Goal: Information Seeking & Learning: Learn about a topic

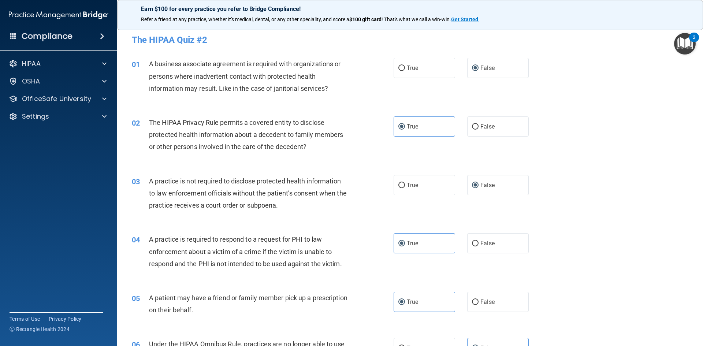
scroll to position [806, 0]
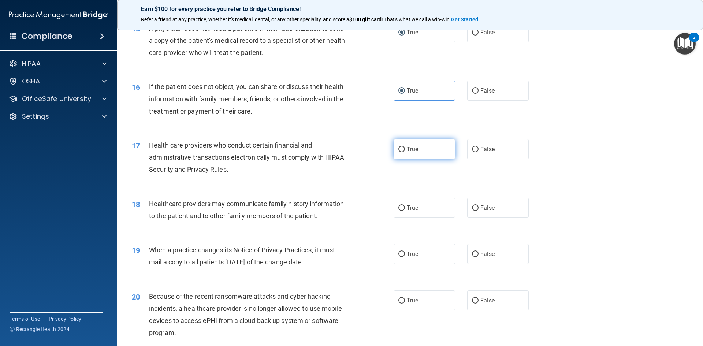
click at [409, 147] on span "True" at bounding box center [412, 149] width 11 height 7
click at [405, 147] on input "True" at bounding box center [402, 149] width 7 height 5
radio input "true"
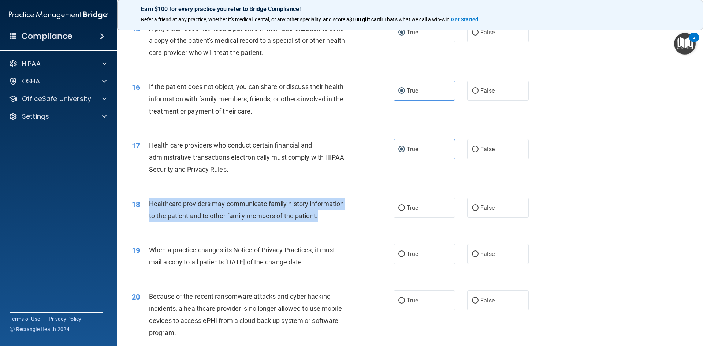
drag, startPoint x: 318, startPoint y: 215, endPoint x: 149, endPoint y: 202, distance: 168.6
click at [149, 202] on div "Healthcare providers may communicate family history information to the patient …" at bounding box center [251, 210] width 205 height 24
copy span "Healthcare providers may communicate family history information to the patient …"
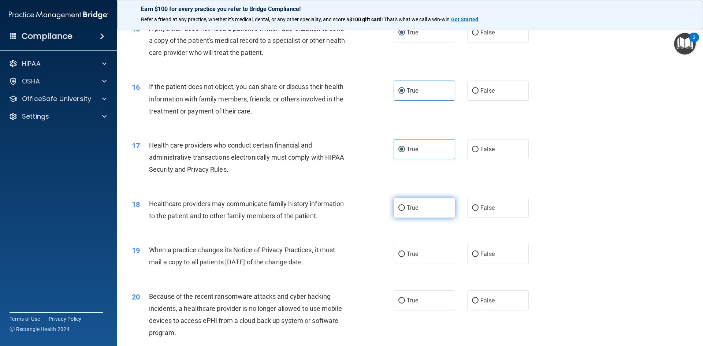
click at [425, 214] on label "True" at bounding box center [425, 208] width 62 height 20
click at [405, 211] on input "True" at bounding box center [402, 207] width 7 height 5
radio input "true"
drag, startPoint x: 148, startPoint y: 248, endPoint x: 338, endPoint y: 270, distance: 191.4
click at [338, 270] on div "19 When a practice changes its Notice of Privacy Practices, it must mail a copy…" at bounding box center [263, 258] width 284 height 28
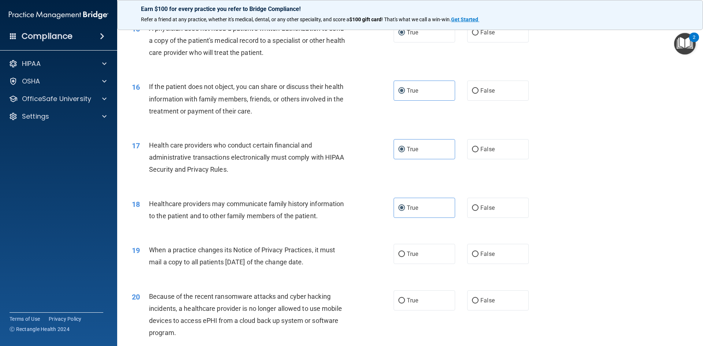
copy div "When a practice changes its Notice of Privacy Practices, it must mail a copy to…"
click at [510, 255] on label "False" at bounding box center [498, 254] width 62 height 20
click at [479, 255] on input "False" at bounding box center [475, 254] width 7 height 5
radio input "true"
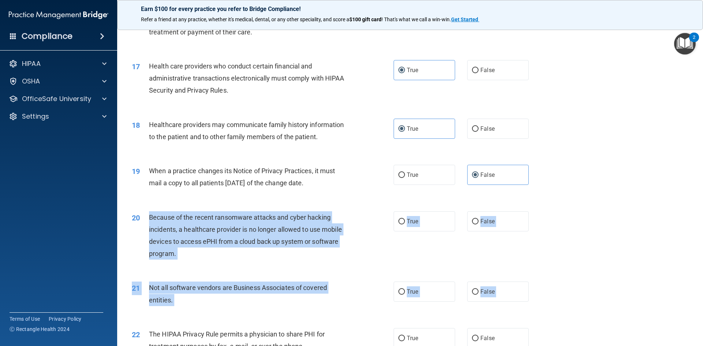
scroll to position [910, 0]
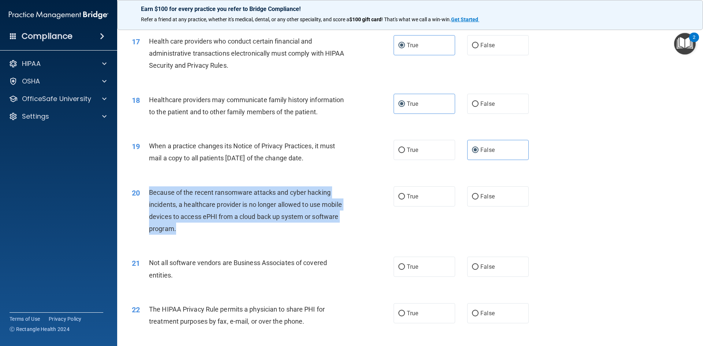
drag, startPoint x: 149, startPoint y: 296, endPoint x: 179, endPoint y: 233, distance: 69.5
click at [179, 233] on div "Because of the recent ransomware attacks and cyber hacking incidents, a healthc…" at bounding box center [251, 210] width 205 height 49
copy span "Because of the recent ransomware attacks and cyber hacking incidents, a healthc…"
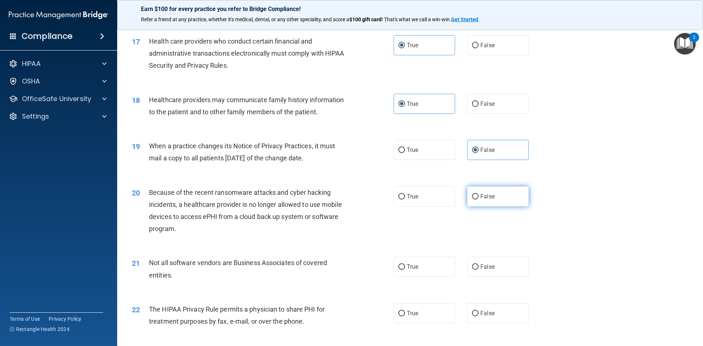
click at [485, 199] on label "False" at bounding box center [498, 196] width 62 height 20
click at [479, 199] on input "False" at bounding box center [475, 196] width 7 height 5
radio input "true"
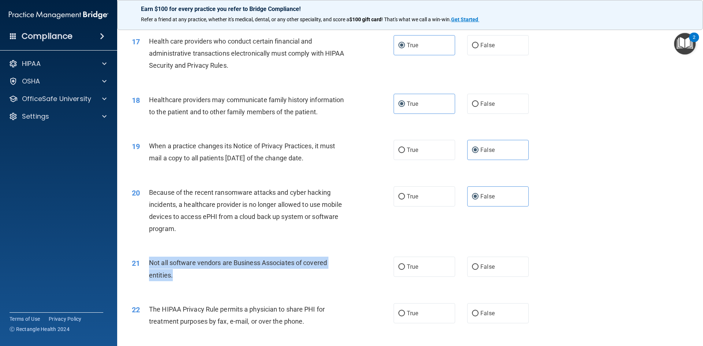
drag, startPoint x: 179, startPoint y: 275, endPoint x: 145, endPoint y: 257, distance: 37.8
click at [145, 257] on div "21 Not all software vendors are Business Associates of covered entities." at bounding box center [263, 271] width 284 height 28
copy div "Not all software vendors are Business Associates of covered entities."
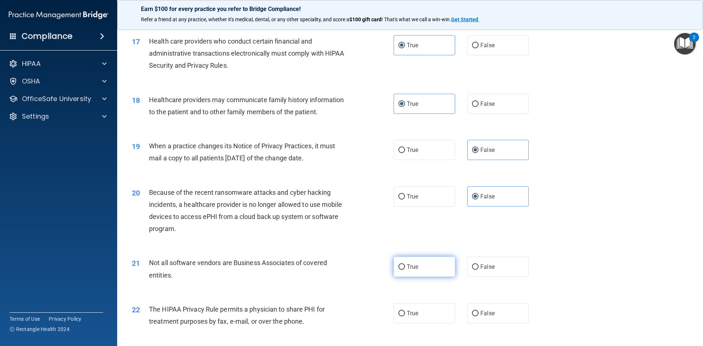
click at [408, 273] on label "True" at bounding box center [425, 267] width 62 height 20
click at [405, 270] on input "True" at bounding box center [402, 266] width 7 height 5
radio input "true"
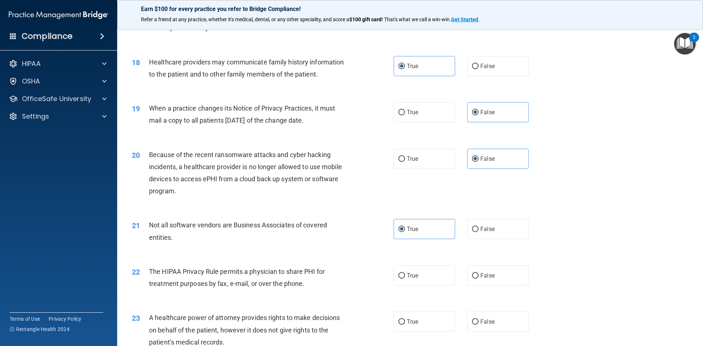
scroll to position [983, 0]
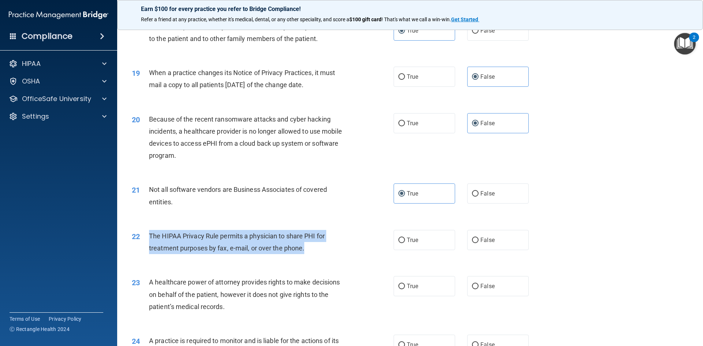
drag, startPoint x: 306, startPoint y: 249, endPoint x: 149, endPoint y: 233, distance: 158.3
click at [149, 233] on div "The HIPAA Privacy Rule permits a physician to share PHI for treatment purposes …" at bounding box center [251, 242] width 205 height 24
copy span "The HIPAA Privacy Rule permits a physician to share PHI for treatment purposes …"
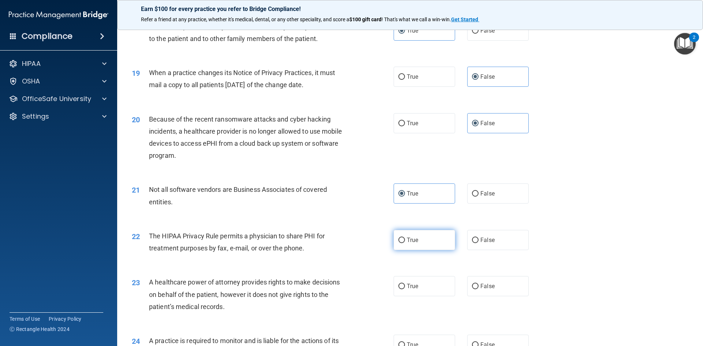
click at [408, 246] on label "True" at bounding box center [425, 240] width 62 height 20
click at [405, 243] on input "True" at bounding box center [402, 240] width 7 height 5
radio input "true"
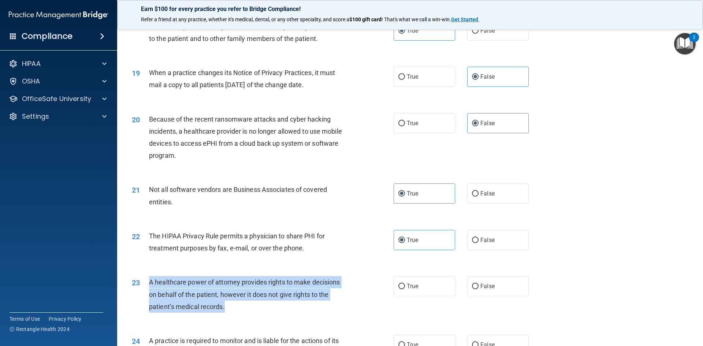
drag, startPoint x: 229, startPoint y: 310, endPoint x: 148, endPoint y: 279, distance: 87.3
click at [148, 279] on div "23 A healthcare power of attorney provides rights to make decisions on behalf o…" at bounding box center [263, 296] width 284 height 40
copy div "A healthcare power of attorney provides rights to make decisions on behalf of t…"
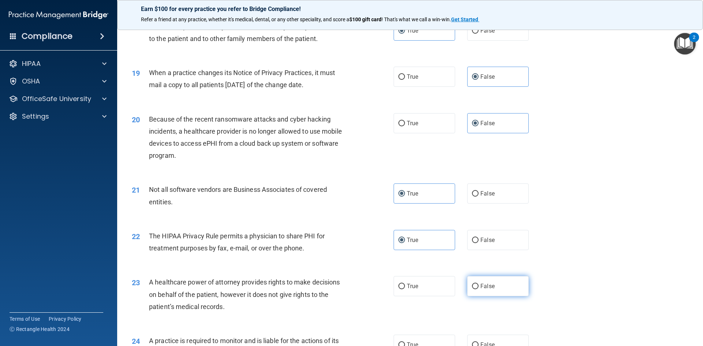
click at [496, 285] on label "False" at bounding box center [498, 286] width 62 height 20
click at [479, 285] on input "False" at bounding box center [475, 286] width 7 height 5
radio input "true"
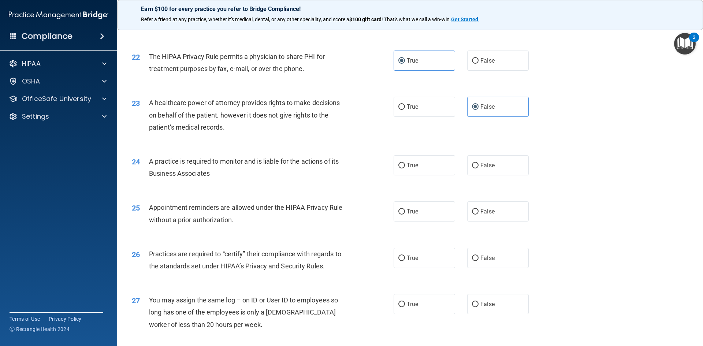
scroll to position [1166, 0]
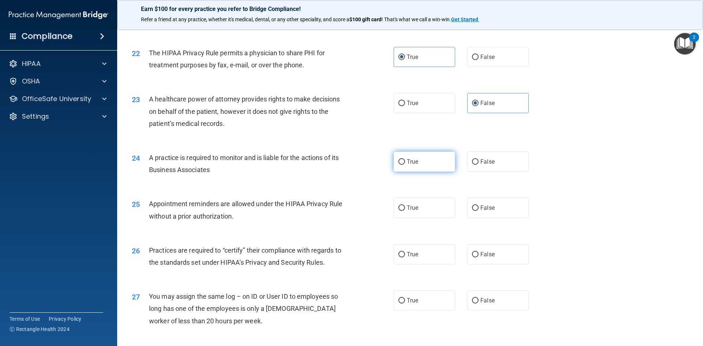
click at [414, 163] on span "True" at bounding box center [412, 161] width 11 height 7
click at [405, 163] on input "True" at bounding box center [402, 161] width 7 height 5
radio input "true"
click at [399, 209] on input "True" at bounding box center [402, 207] width 7 height 5
radio input "true"
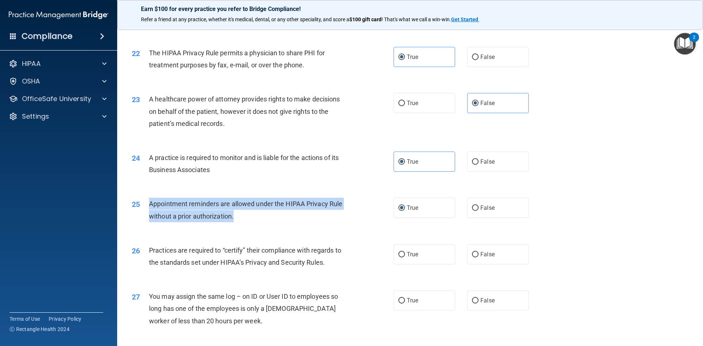
drag, startPoint x: 248, startPoint y: 215, endPoint x: 147, endPoint y: 201, distance: 101.4
click at [147, 201] on div "25 Appointment reminders are allowed under the HIPAA Privacy Rule without a pri…" at bounding box center [263, 212] width 284 height 28
copy div "Appointment reminders are allowed under the HIPAA Privacy Rule without a prior …"
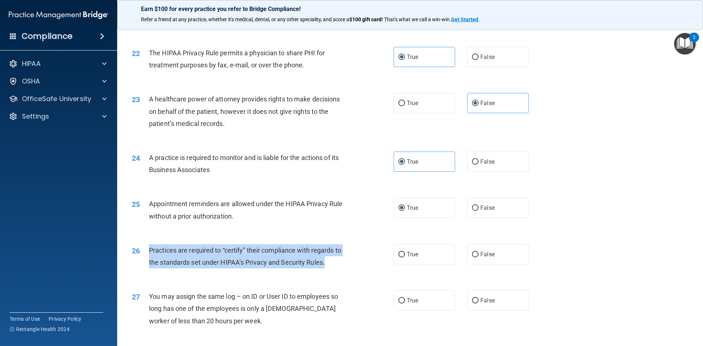
drag, startPoint x: 336, startPoint y: 263, endPoint x: 147, endPoint y: 249, distance: 189.5
click at [147, 249] on div "26 Practices are required to “certify” their compliance with regards to the sta…" at bounding box center [263, 258] width 284 height 28
copy div "Practices are required to “certify” their compliance with regards to the standa…"
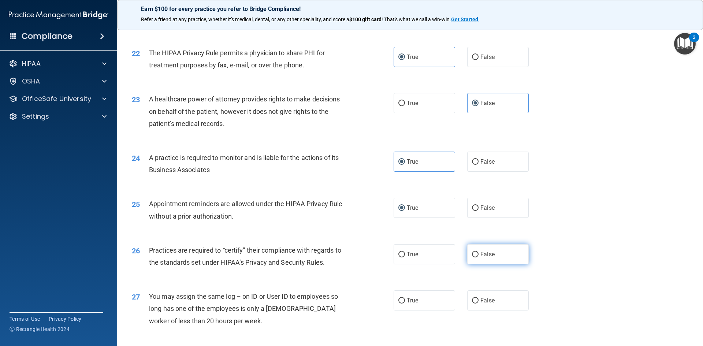
click at [491, 260] on label "False" at bounding box center [498, 254] width 62 height 20
click at [479, 257] on input "False" at bounding box center [475, 254] width 7 height 5
radio input "true"
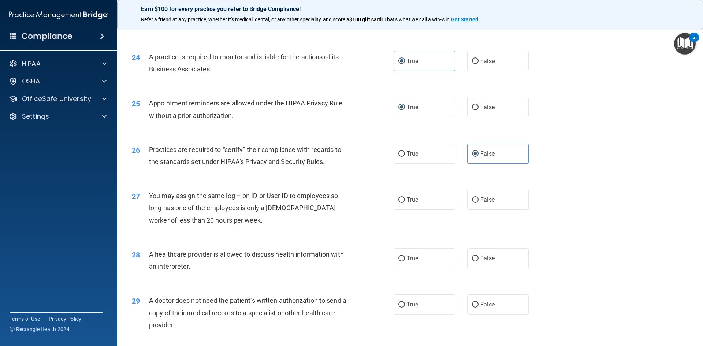
scroll to position [1276, 0]
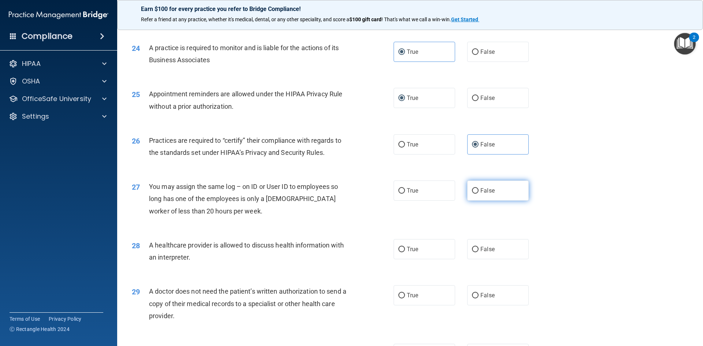
click at [507, 192] on label "False" at bounding box center [498, 191] width 62 height 20
click at [479, 192] on input "False" at bounding box center [475, 190] width 7 height 5
radio input "true"
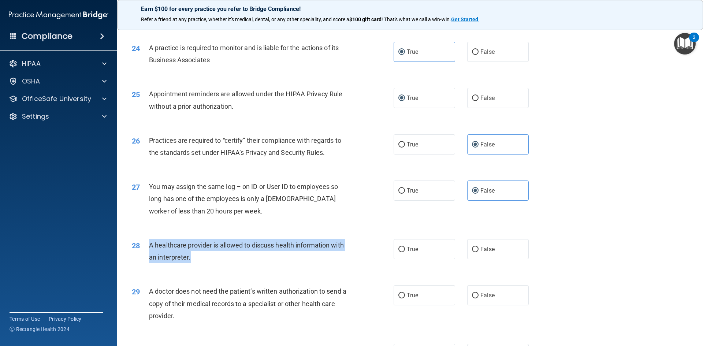
drag, startPoint x: 190, startPoint y: 257, endPoint x: 148, endPoint y: 240, distance: 45.1
click at [148, 240] on div "28 A healthcare provider is allowed to discuss health information with an inter…" at bounding box center [263, 253] width 284 height 28
copy div "A healthcare provider is allowed to discuss health information with an interpre…"
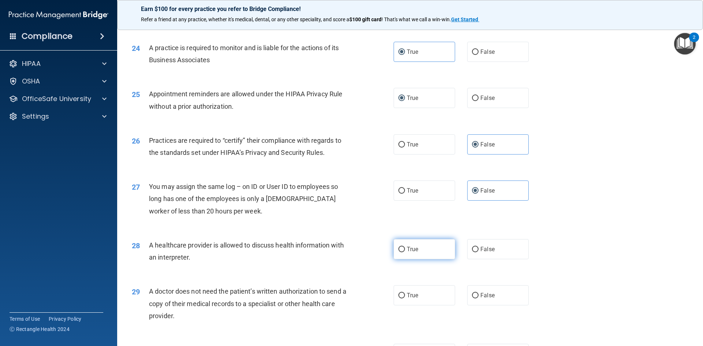
click at [418, 249] on label "True" at bounding box center [425, 249] width 62 height 20
click at [405, 249] on input "True" at bounding box center [402, 249] width 7 height 5
radio input "true"
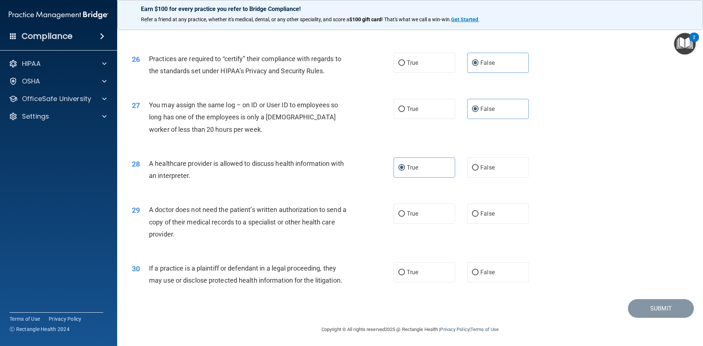
scroll to position [1359, 0]
click at [404, 211] on label "True" at bounding box center [425, 213] width 62 height 20
click at [404, 211] on input "True" at bounding box center [402, 212] width 7 height 5
radio input "true"
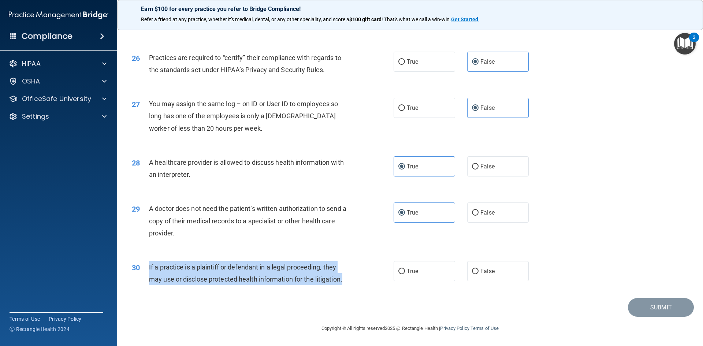
drag, startPoint x: 347, startPoint y: 280, endPoint x: 149, endPoint y: 263, distance: 198.5
click at [149, 263] on div "If a practice is a plaintiff or defendant in a legal proceeding, they may use o…" at bounding box center [251, 273] width 205 height 24
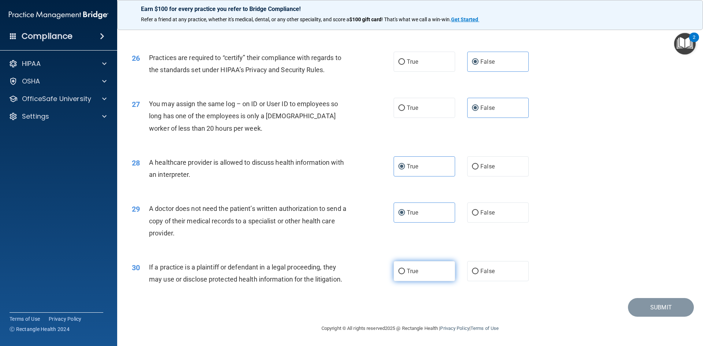
click at [403, 271] on label "True" at bounding box center [425, 271] width 62 height 20
click at [403, 271] on input "True" at bounding box center [402, 271] width 7 height 5
radio input "true"
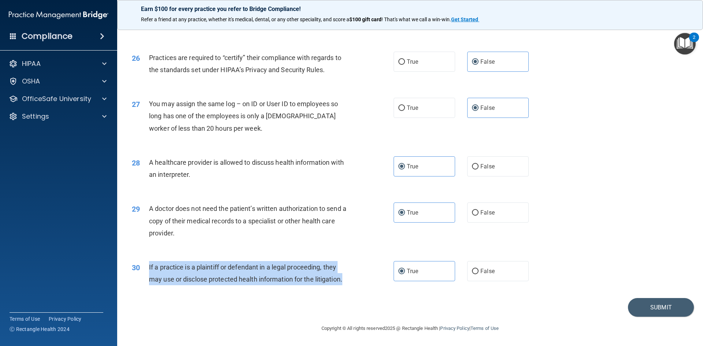
drag, startPoint x: 348, startPoint y: 282, endPoint x: 145, endPoint y: 267, distance: 203.1
click at [145, 267] on div "30 If a practice is a plaintiff or defendant in a legal proceeding, they may us…" at bounding box center [263, 275] width 284 height 28
copy div "If a practice is a plaintiff or defendant in a legal proceeding, they may use o…"
click at [642, 304] on button "Submit" at bounding box center [661, 307] width 66 height 19
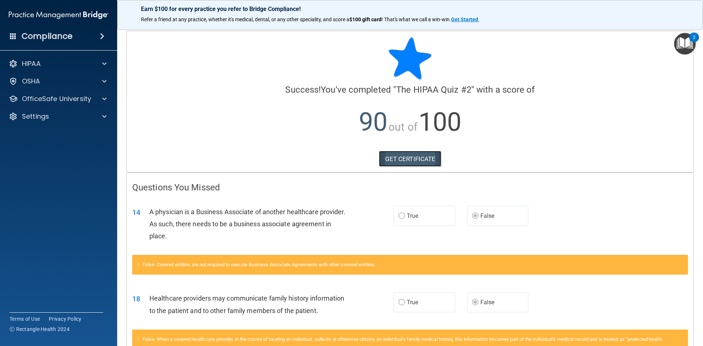
click at [418, 159] on link "GET CERTIFICATE" at bounding box center [410, 159] width 63 height 16
click at [52, 100] on p "OfficeSafe University" at bounding box center [56, 99] width 69 height 9
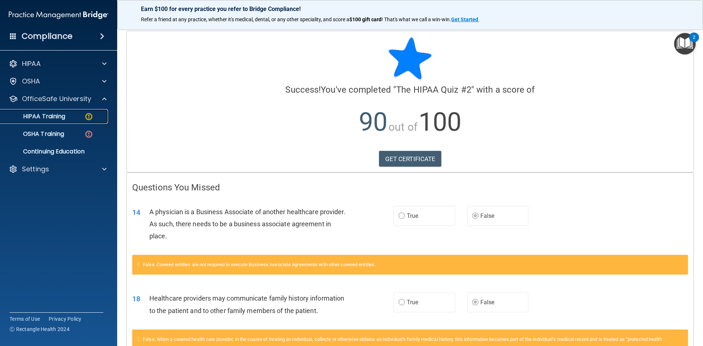
click at [50, 114] on p "HIPAA Training" at bounding box center [35, 116] width 60 height 7
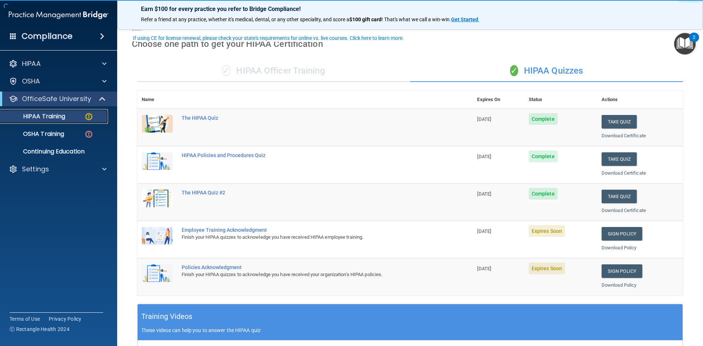
scroll to position [37, 0]
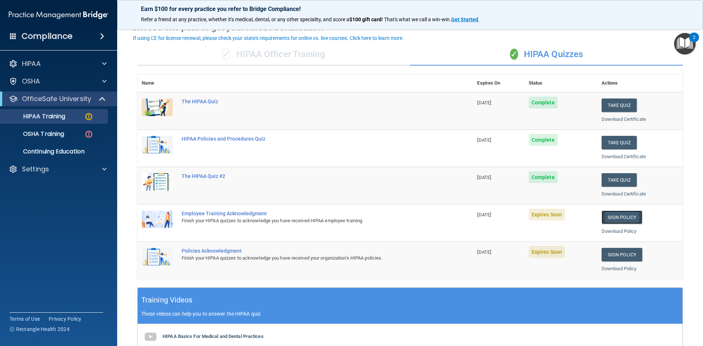
click at [618, 215] on link "Sign Policy" at bounding box center [622, 218] width 41 height 14
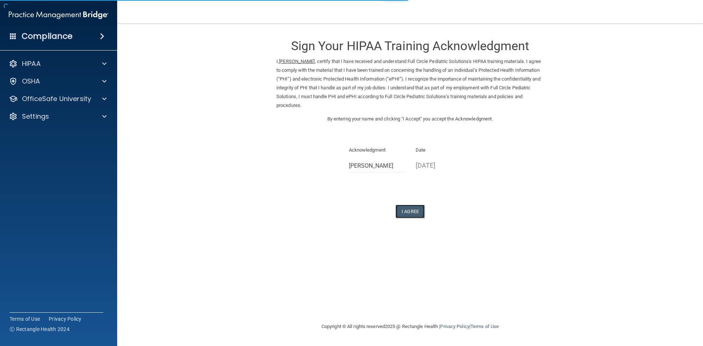
click at [410, 214] on button "I Agree" at bounding box center [410, 212] width 29 height 14
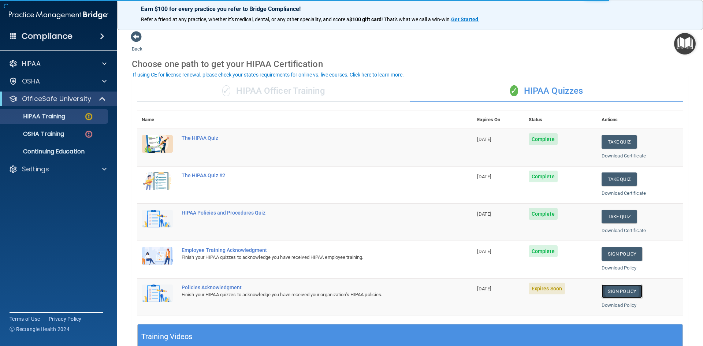
click at [616, 292] on link "Sign Policy" at bounding box center [622, 292] width 41 height 14
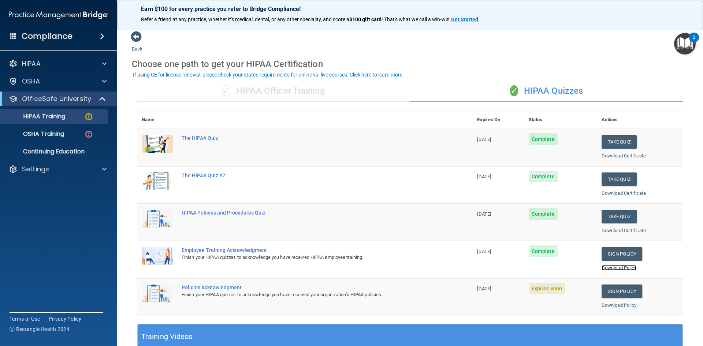
click at [615, 267] on link "Download Policy" at bounding box center [619, 267] width 35 height 5
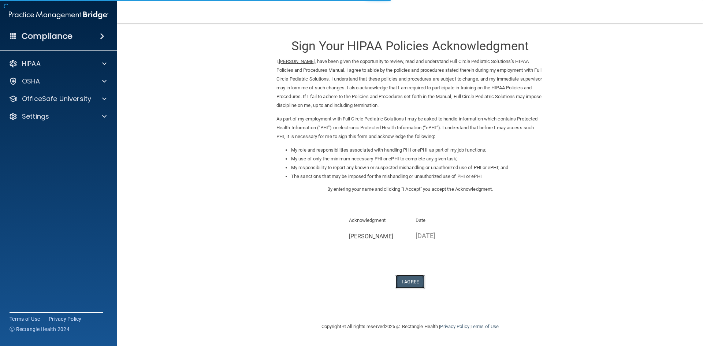
click at [407, 280] on button "I Agree" at bounding box center [410, 282] width 29 height 14
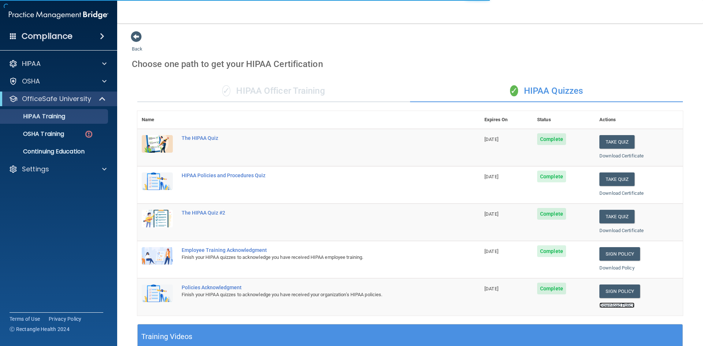
click at [601, 307] on link "Download Policy" at bounding box center [617, 305] width 35 height 5
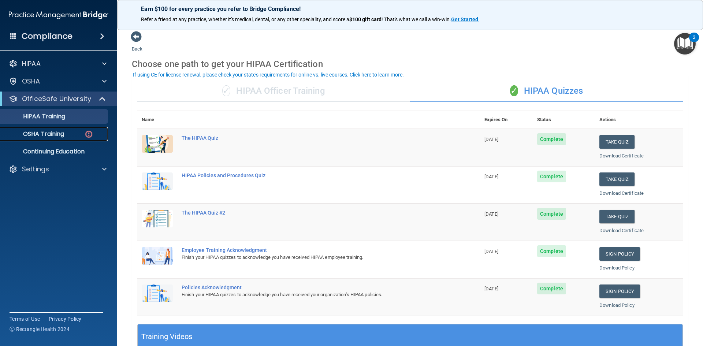
click at [46, 140] on link "OSHA Training" at bounding box center [50, 134] width 115 height 15
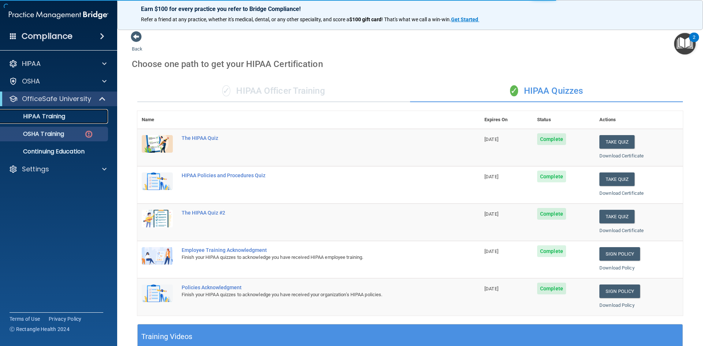
click at [53, 118] on p "HIPAA Training" at bounding box center [35, 116] width 60 height 7
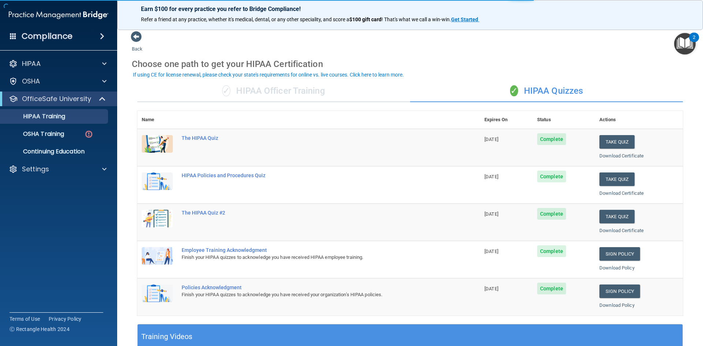
click at [259, 88] on div "✓ HIPAA Officer Training" at bounding box center [273, 91] width 273 height 22
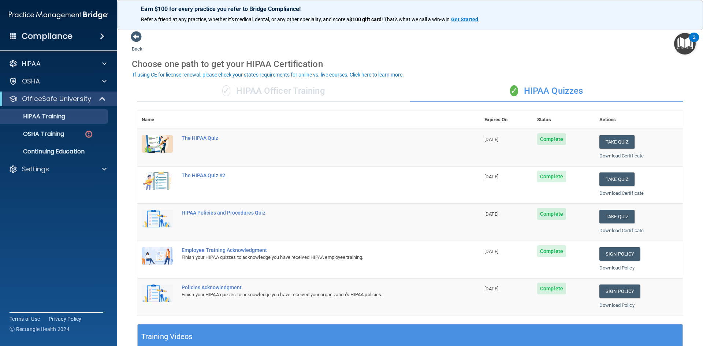
click at [303, 95] on div "✓ HIPAA Officer Training" at bounding box center [273, 91] width 273 height 22
